Goal: Register for event/course

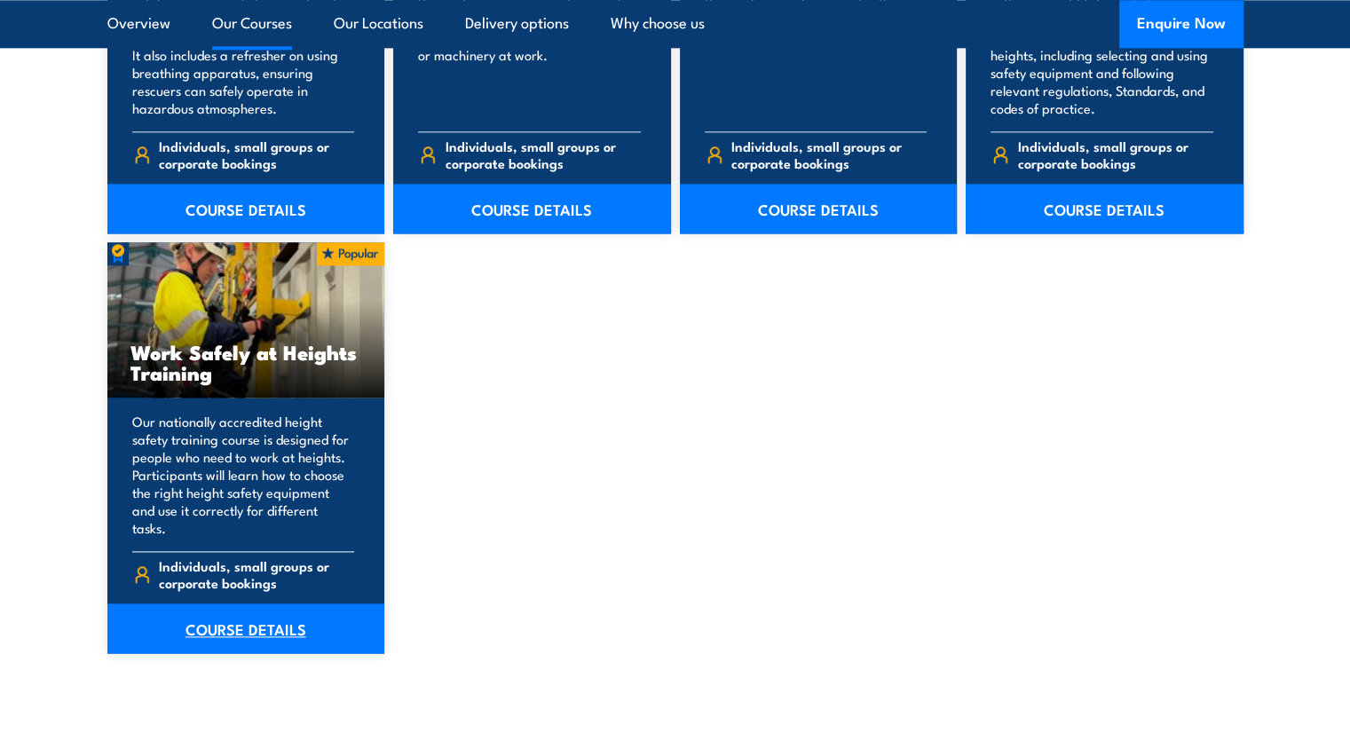
scroll to position [2220, 0]
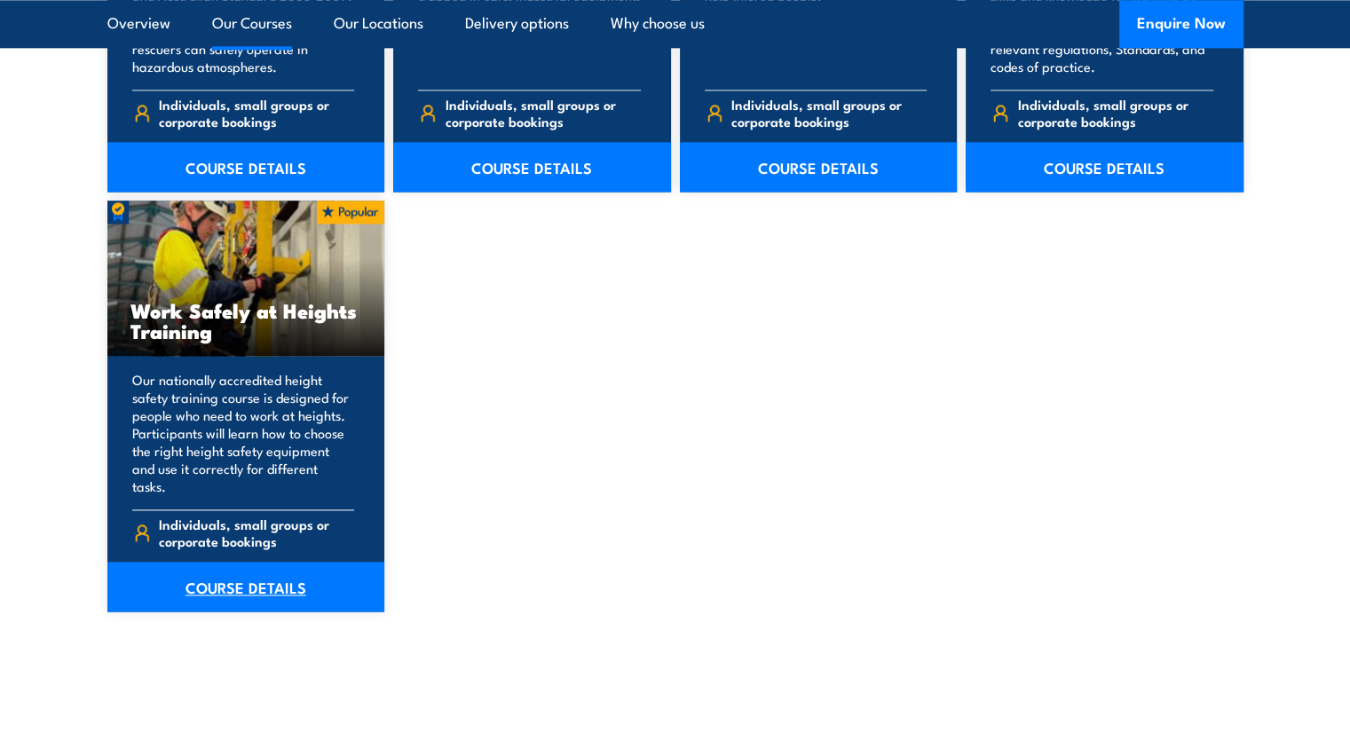
click at [224, 573] on link "COURSE DETAILS" at bounding box center [246, 587] width 278 height 50
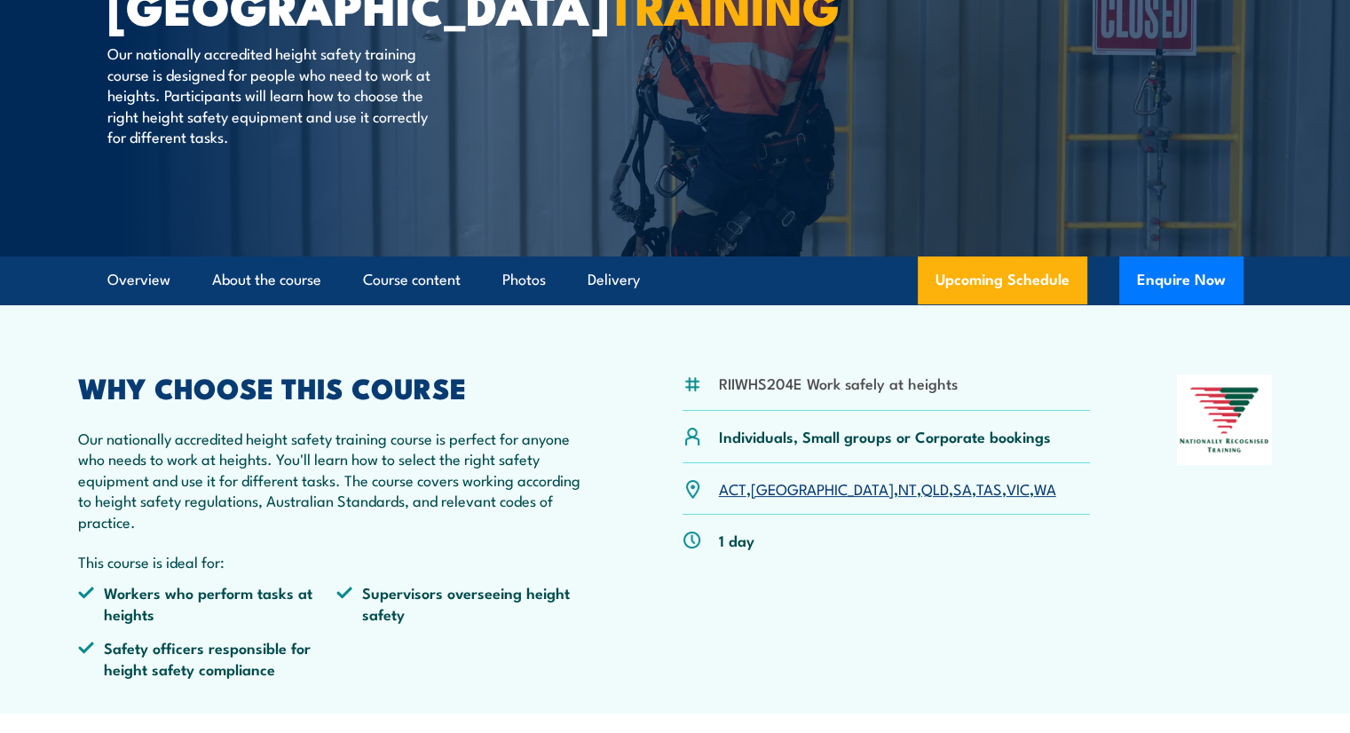
scroll to position [266, 0]
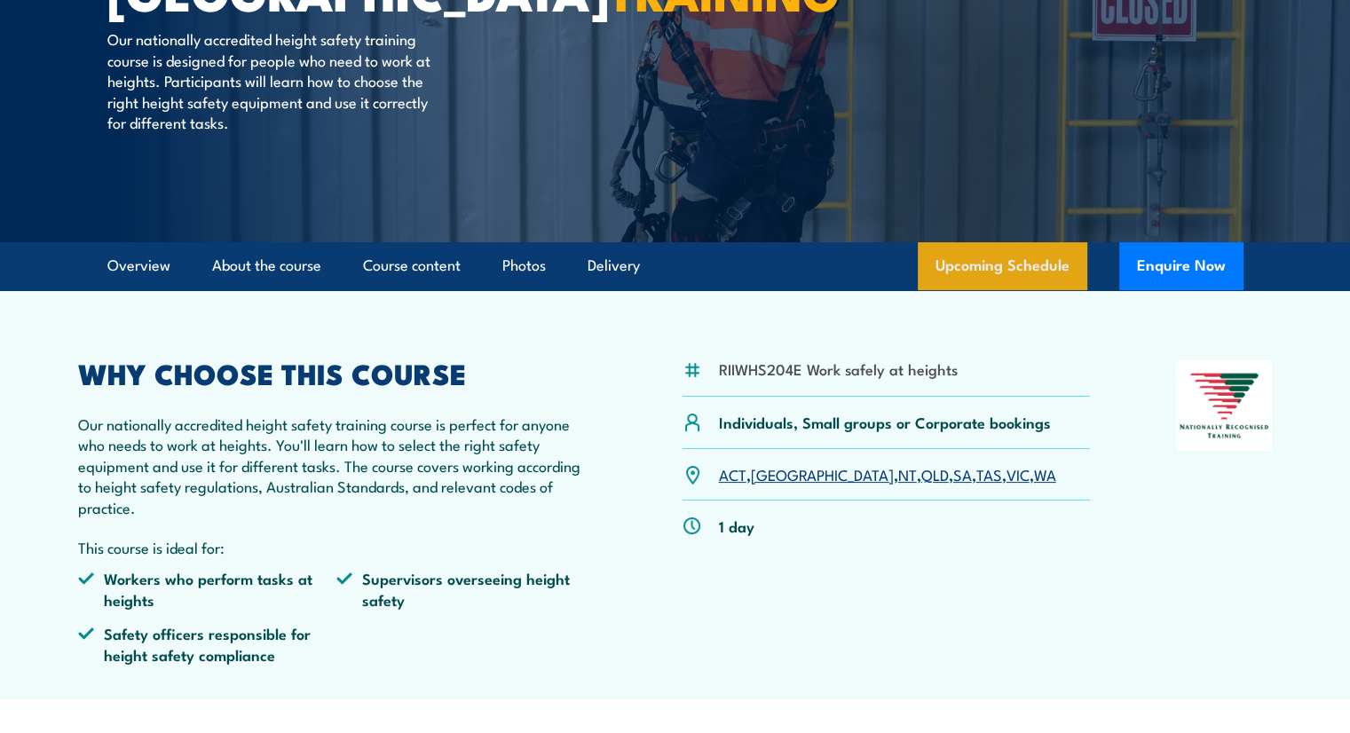
click at [1004, 280] on link "Upcoming Schedule" at bounding box center [1003, 266] width 170 height 48
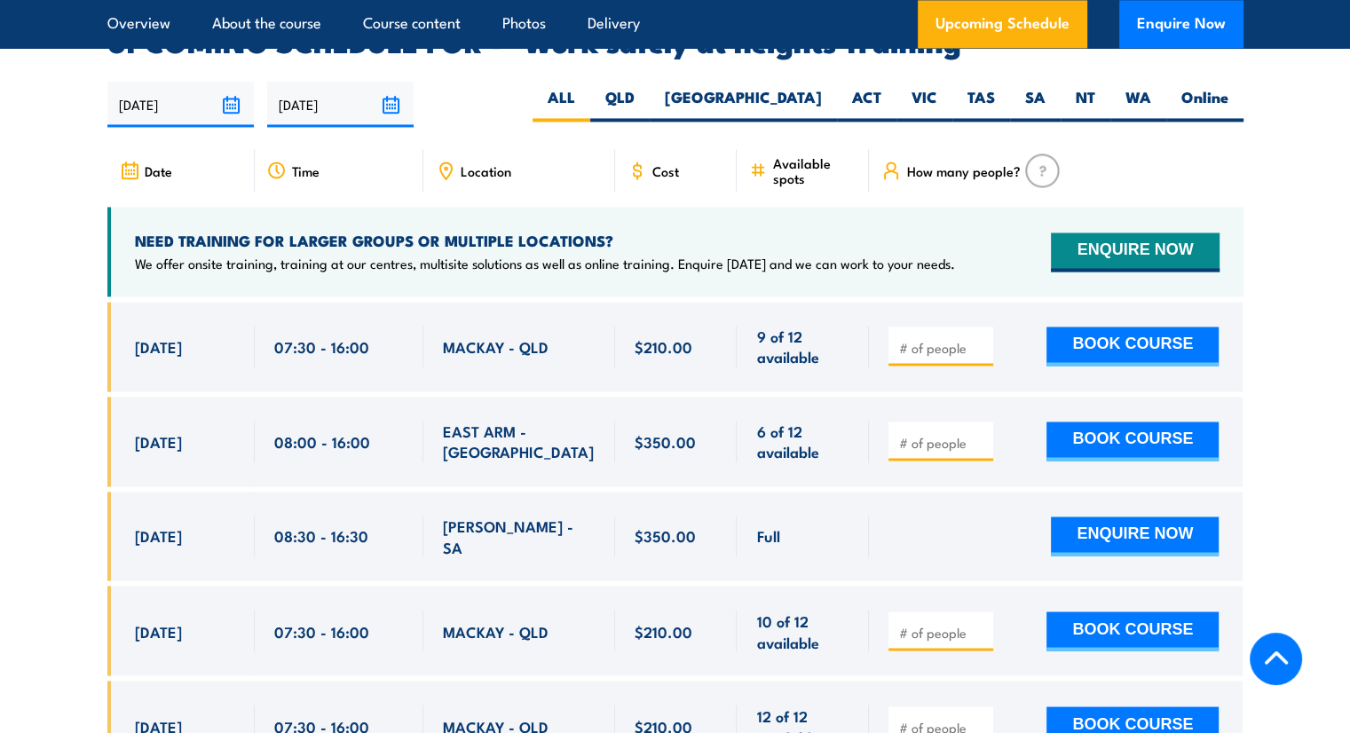
scroll to position [2824, 0]
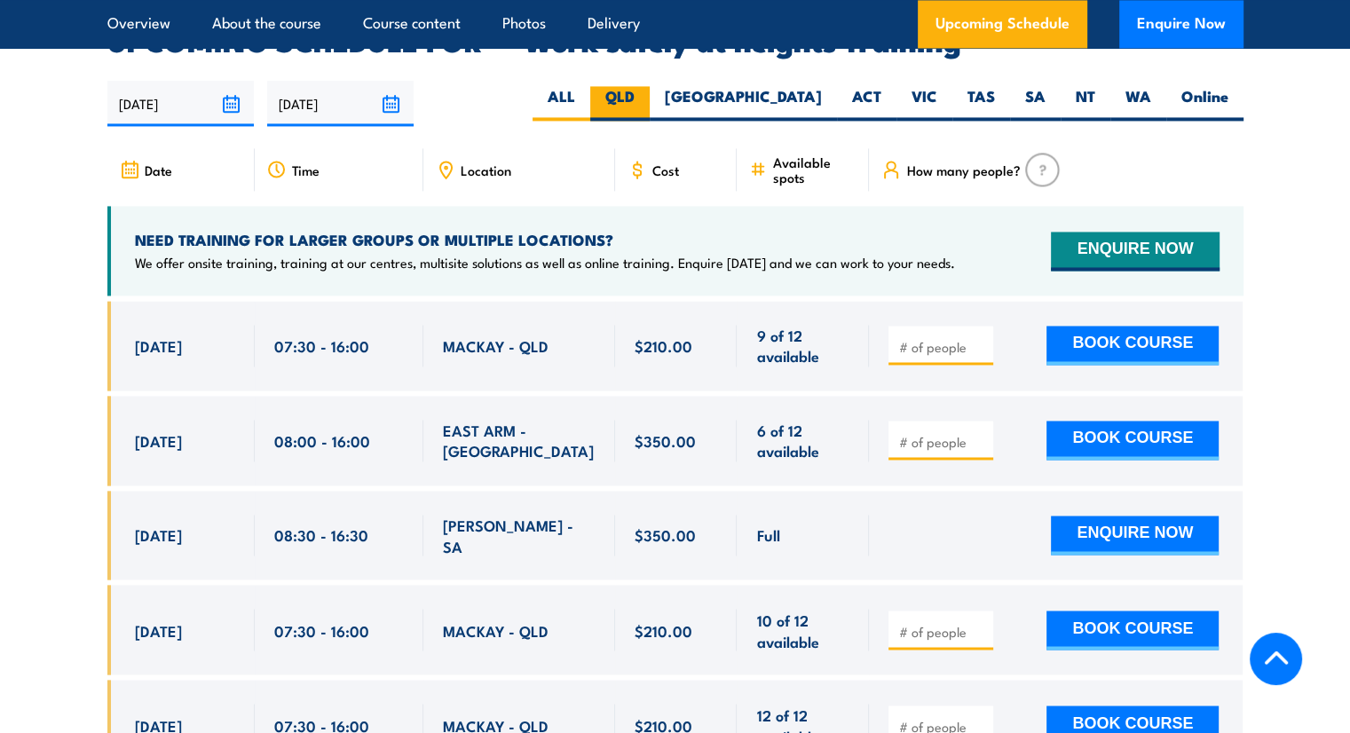
click at [650, 86] on label "QLD" at bounding box center [619, 103] width 59 height 35
click at [646, 86] on input "QLD" at bounding box center [641, 92] width 12 height 12
radio input "true"
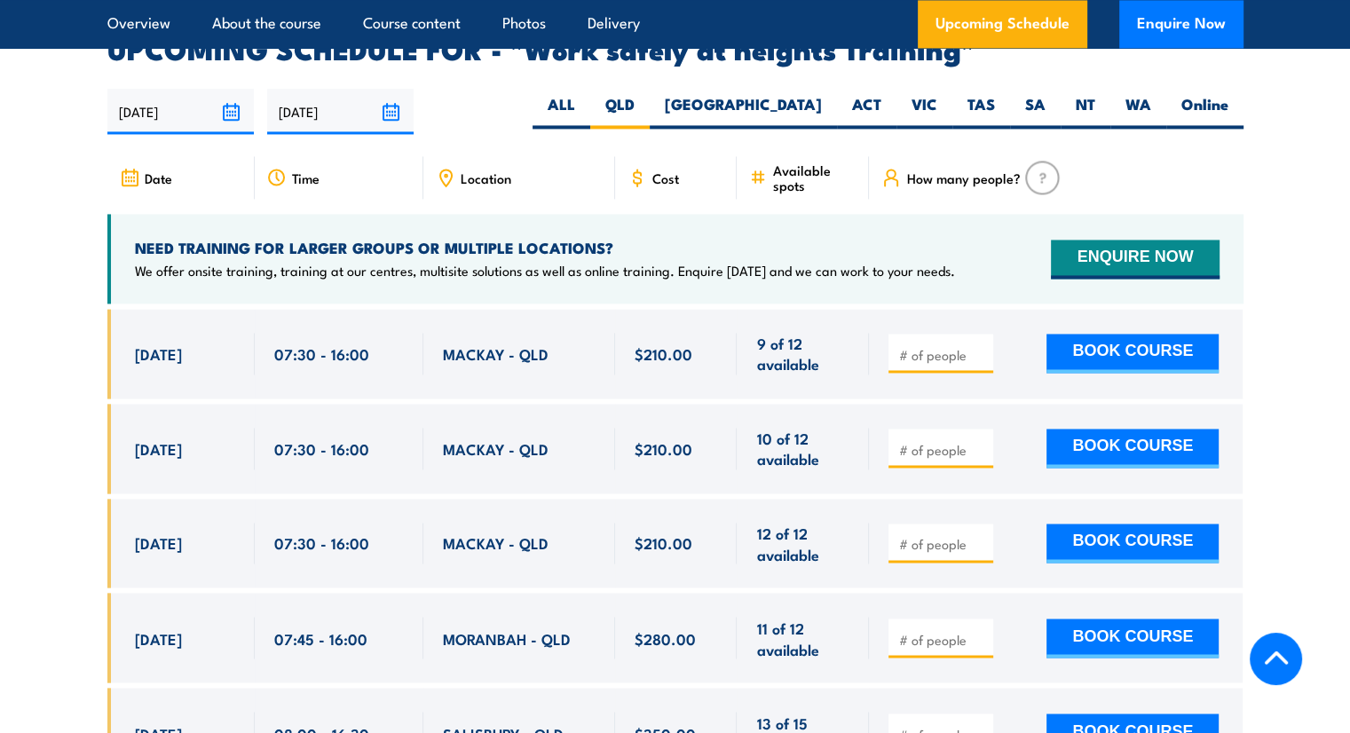
scroll to position [2824, 0]
